Goal: Task Accomplishment & Management: Manage account settings

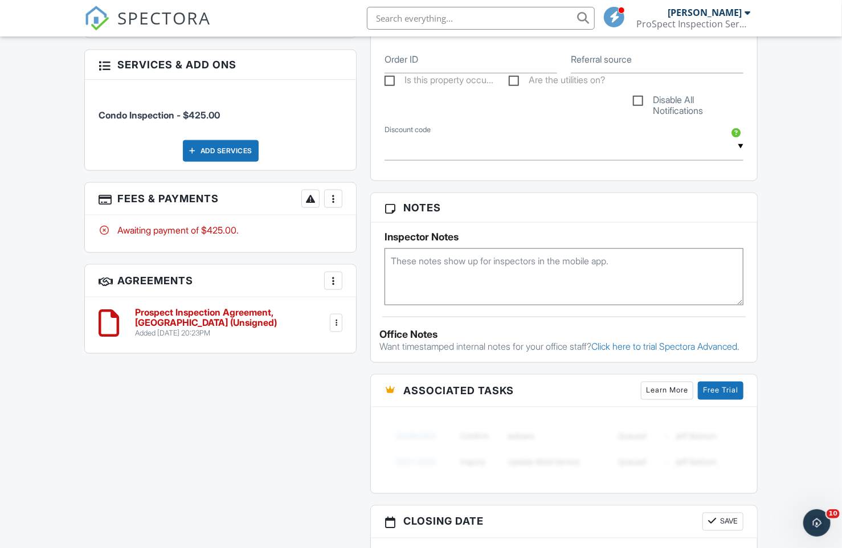
click at [335, 317] on div at bounding box center [335, 322] width 11 height 11
click at [162, 314] on h6 "Prospect Inspection Agreement, VA (Unsigned)" at bounding box center [231, 318] width 193 height 20
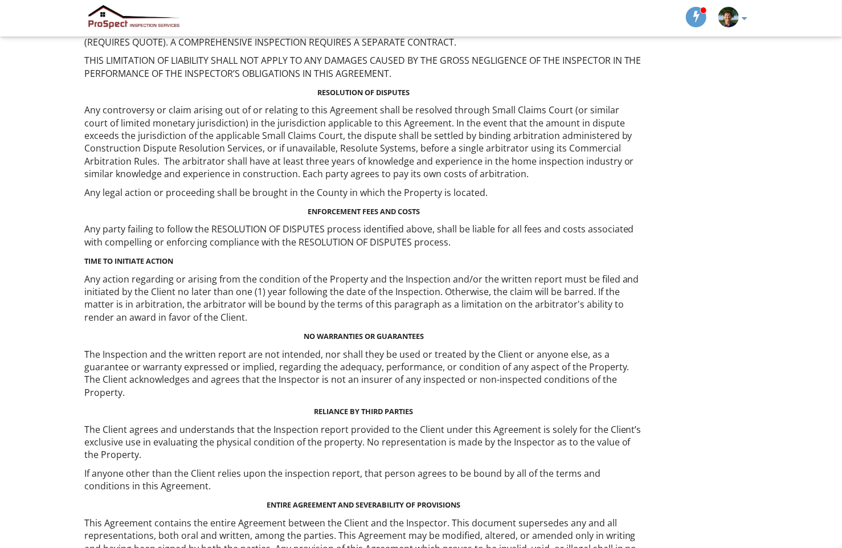
scroll to position [1889, 0]
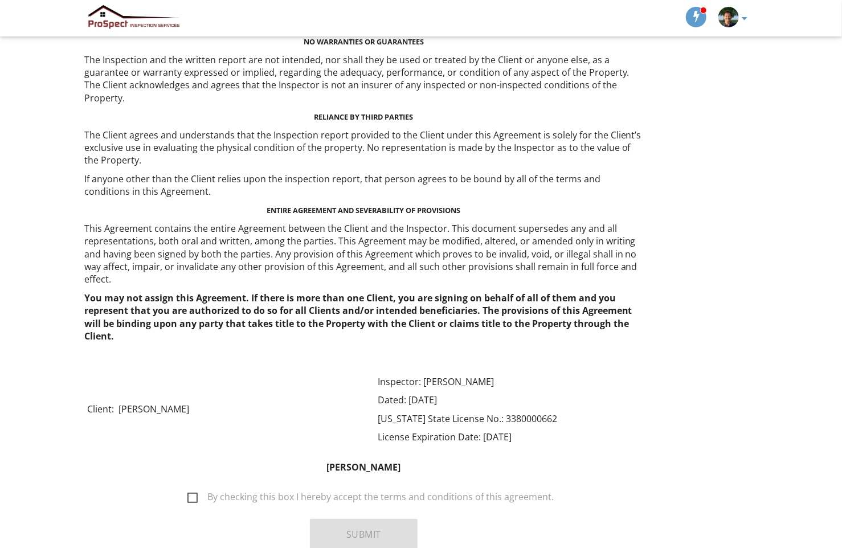
click at [192, 492] on label "By checking this box I hereby accept the terms and conditions of this agreement." at bounding box center [370, 499] width 366 height 14
click at [188, 488] on input "By checking this box I hereby accept the terms and conditions of this agreement." at bounding box center [184, 491] width 7 height 7
checkbox input "true"
click at [373, 519] on button "Submit" at bounding box center [364, 534] width 108 height 31
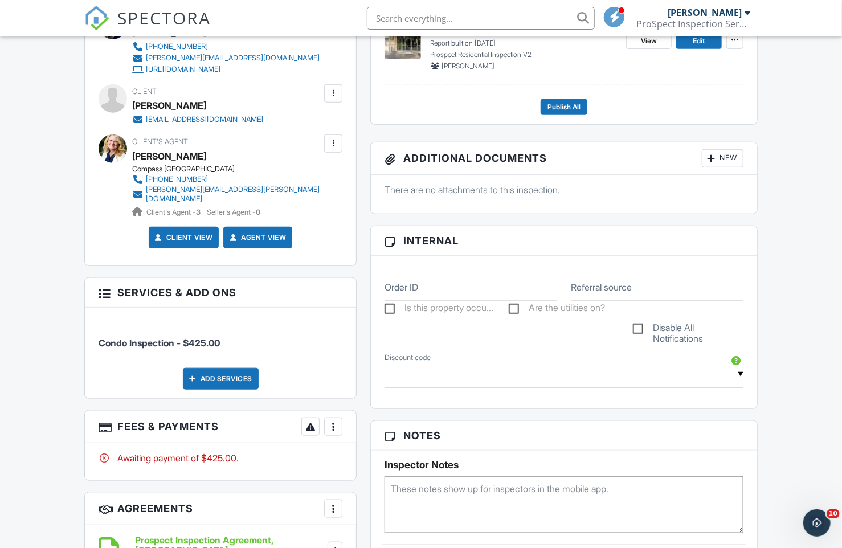
click at [334, 421] on div at bounding box center [333, 426] width 11 height 11
click at [370, 541] on div "Paid In Full" at bounding box center [391, 547] width 110 height 14
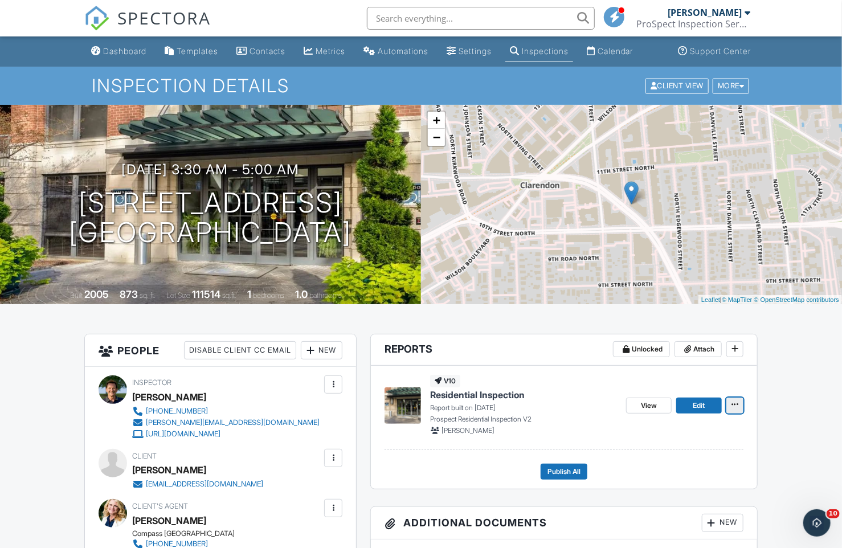
click at [734, 404] on icon at bounding box center [734, 404] width 7 height 8
click at [695, 403] on span "Edit" at bounding box center [699, 405] width 12 height 11
